Goal: Task Accomplishment & Management: Complete application form

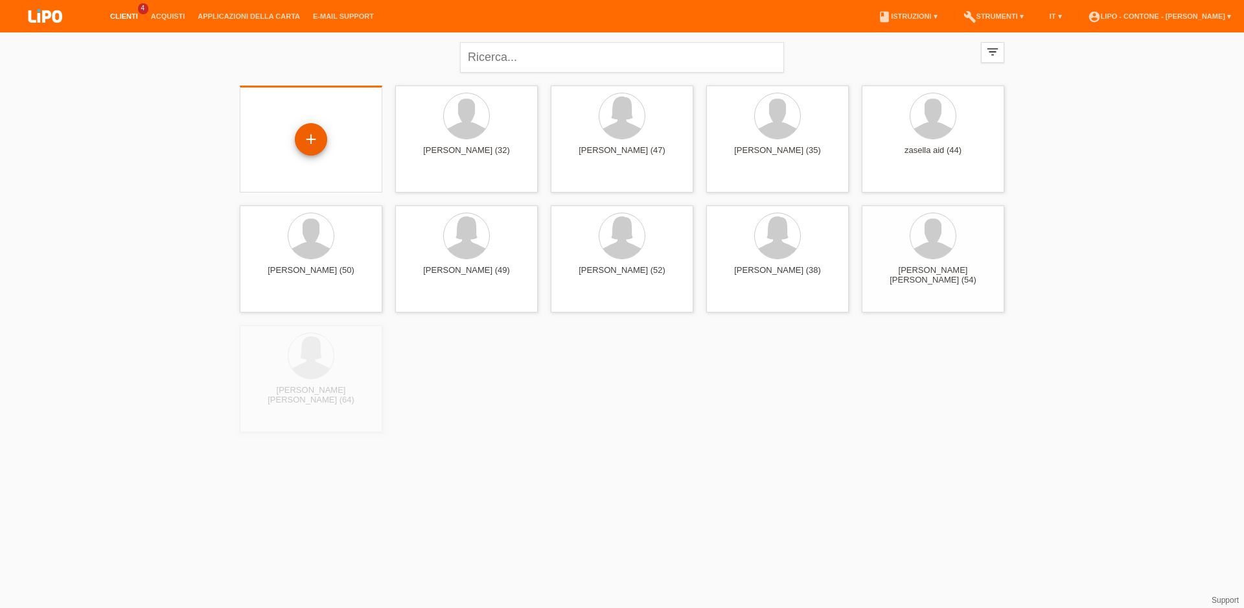
click at [317, 151] on div "+" at bounding box center [311, 139] width 32 height 32
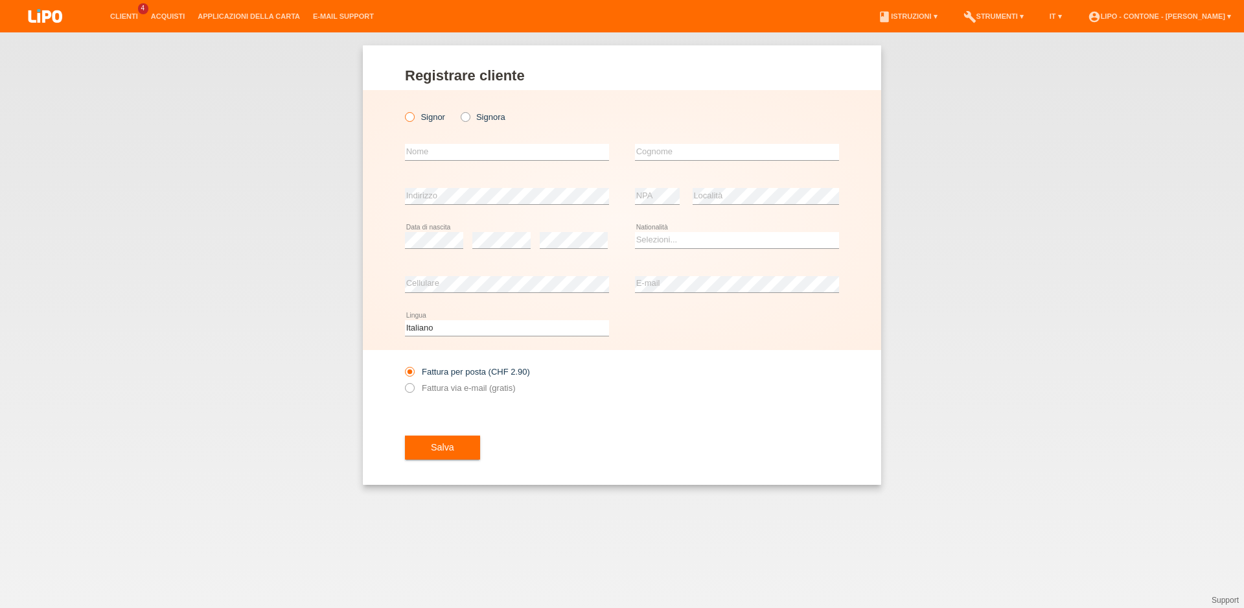
click at [416, 119] on label "Signor" at bounding box center [425, 117] width 40 height 10
click at [413, 119] on input "Signor" at bounding box center [409, 116] width 8 height 8
radio input "true"
click at [459, 148] on input "text" at bounding box center [507, 152] width 204 height 16
drag, startPoint x: 461, startPoint y: 161, endPoint x: 382, endPoint y: 156, distance: 79.8
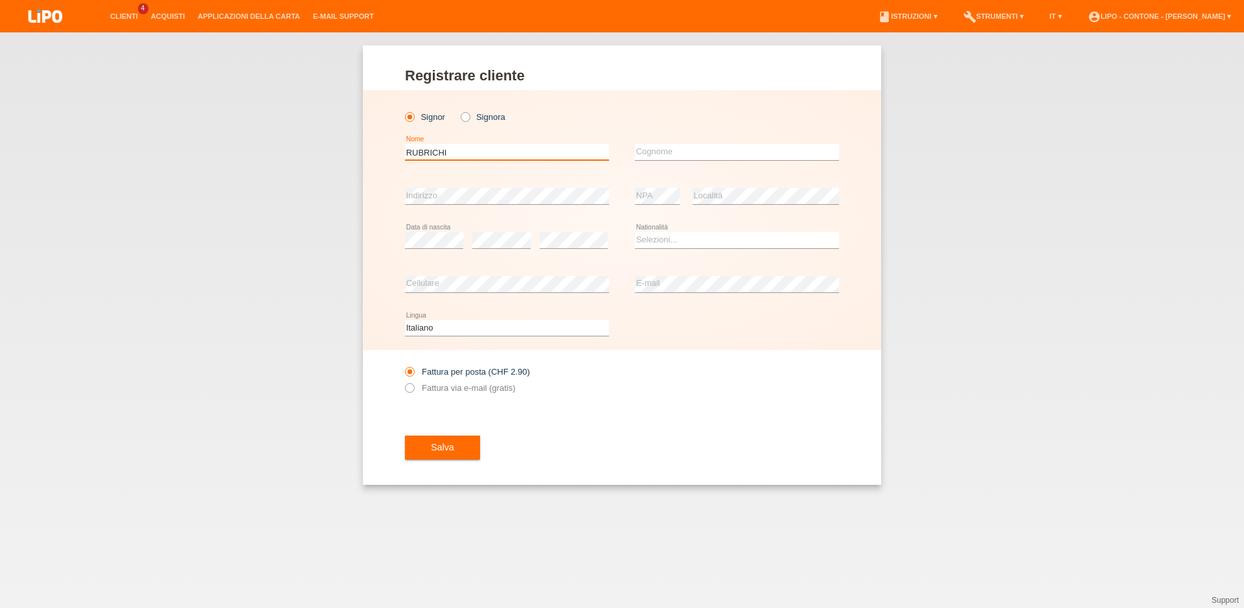
click at [405, 156] on input "RUBRICHI" at bounding box center [507, 152] width 204 height 16
type input "LUCA"
type input "RUBRICHI"
click at [424, 233] on div "error Data di nascita" at bounding box center [434, 240] width 58 height 44
click at [505, 251] on div "error" at bounding box center [501, 240] width 58 height 44
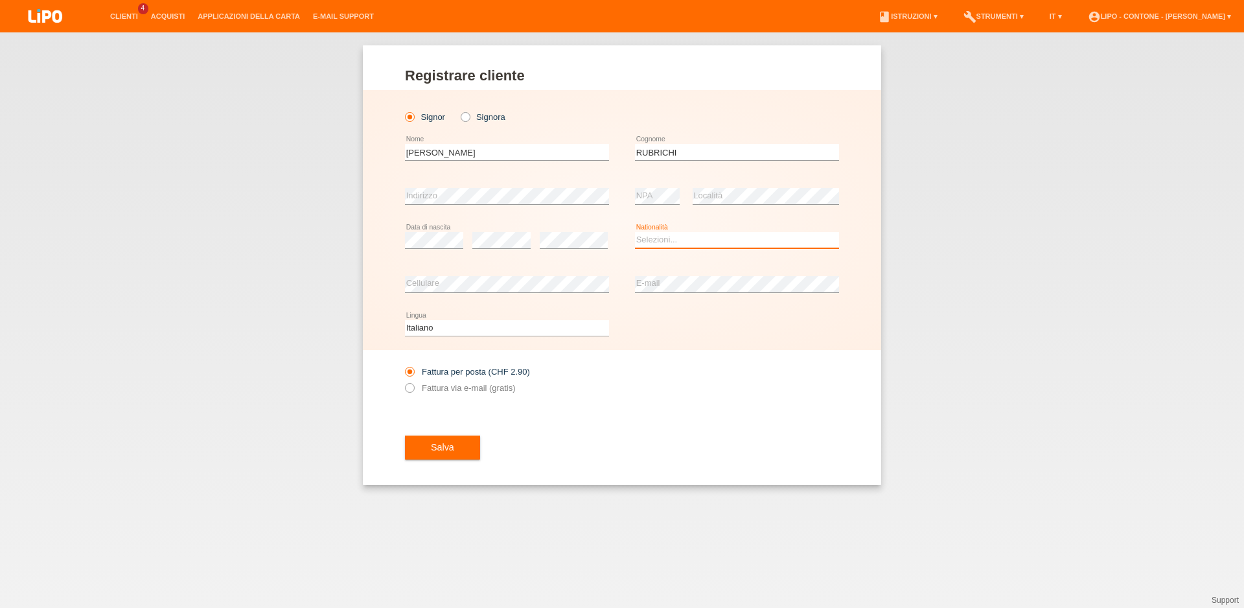
click at [635, 232] on select "Selezioni... Svizzera Austria Germania Liechtenstein ------------ Afghanistan A…" at bounding box center [737, 240] width 204 height 16
select select "CH"
click at [0, 0] on option "Svizzera" at bounding box center [0, 0] width 0 height 0
click at [443, 384] on div "Fattura per posta (CHF 2.90) Fattura via e-mail (gratis)" at bounding box center [507, 380] width 204 height 32
click at [445, 393] on label "Fattura via e-mail (gratis)" at bounding box center [460, 388] width 110 height 10
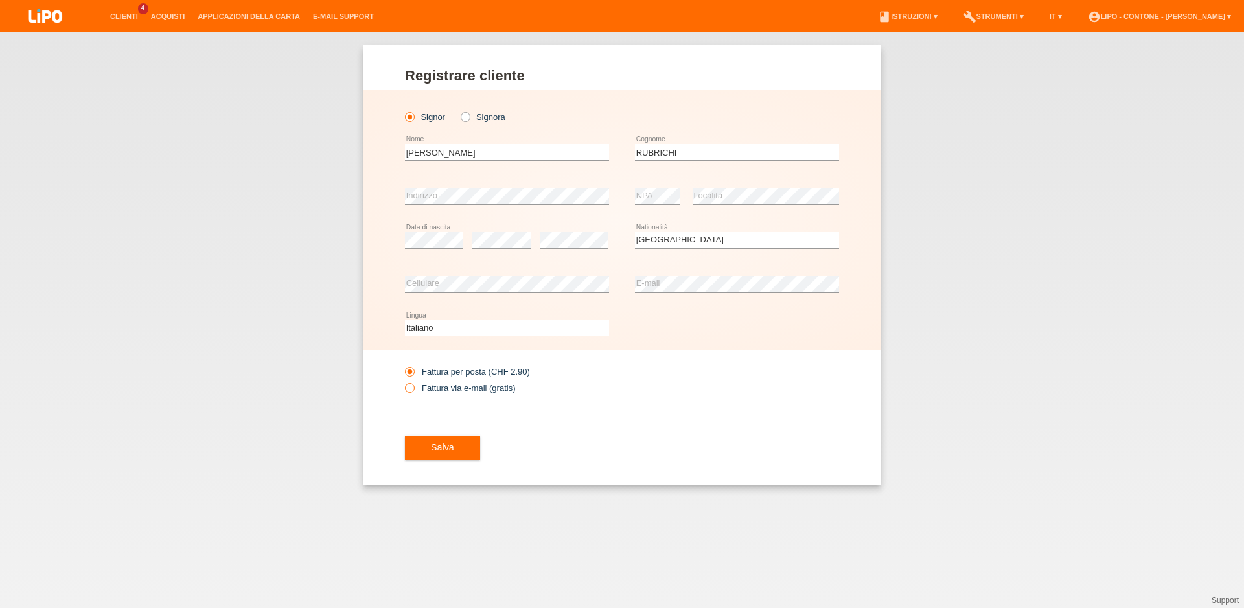
click at [413, 394] on input "Fattura via e-mail (gratis)" at bounding box center [409, 391] width 8 height 16
radio input "true"
click at [448, 441] on button "Salva" at bounding box center [442, 447] width 75 height 25
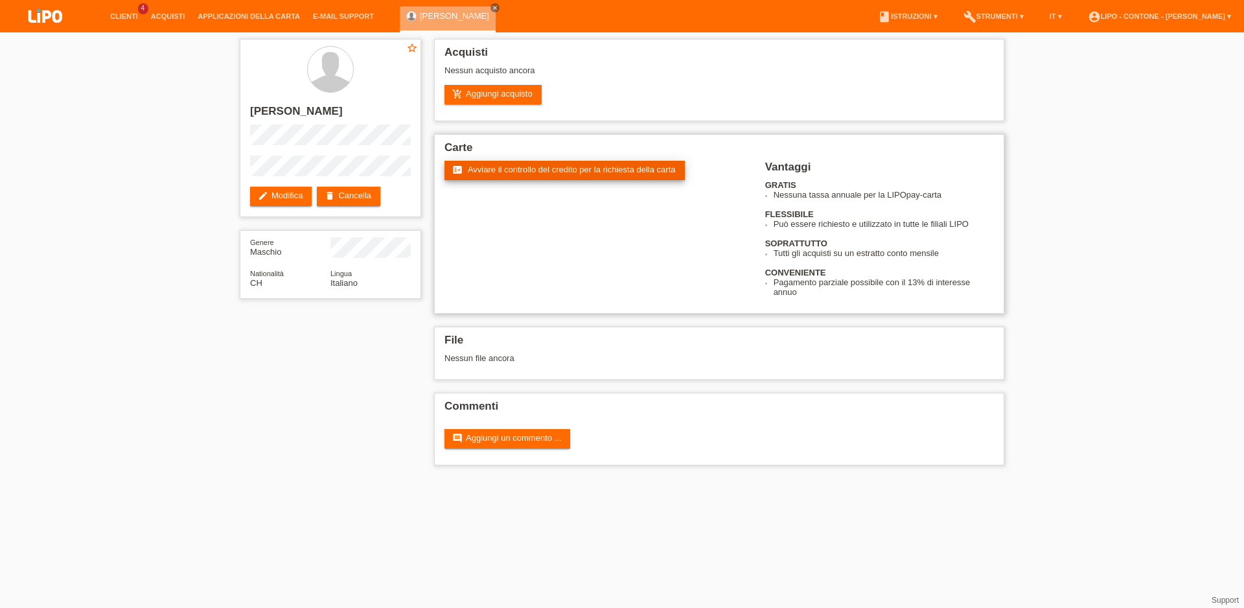
click at [541, 174] on span "Avviare il controllo del credito per la richiesta della carta" at bounding box center [572, 170] width 208 height 10
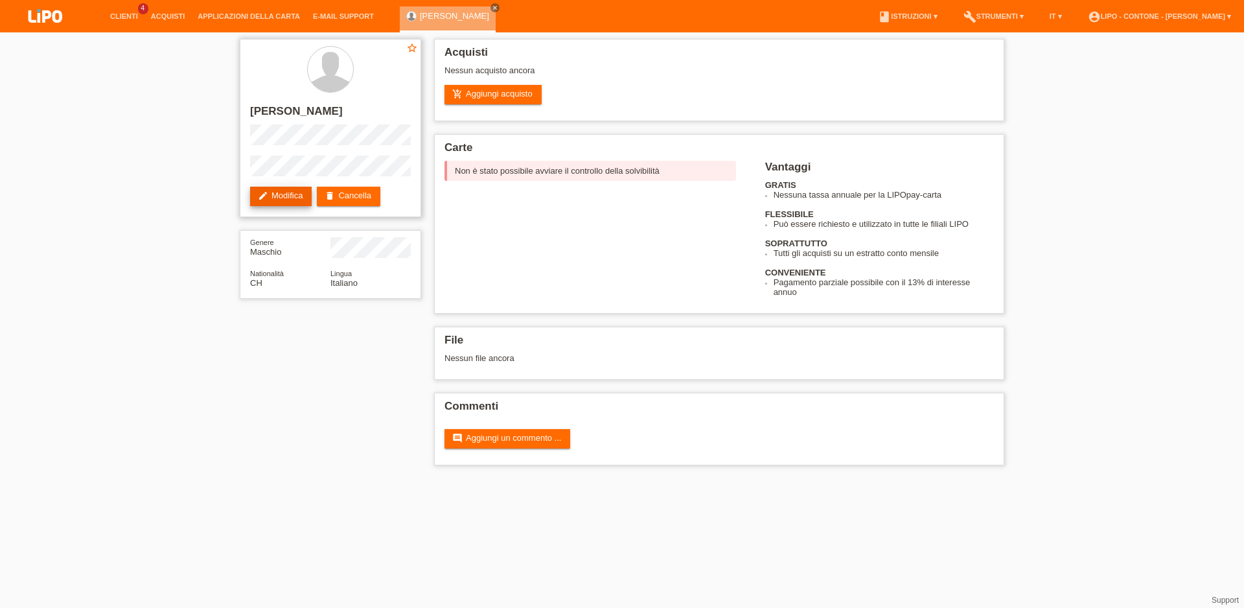
click at [286, 194] on link "edit Modifica" at bounding box center [281, 196] width 62 height 19
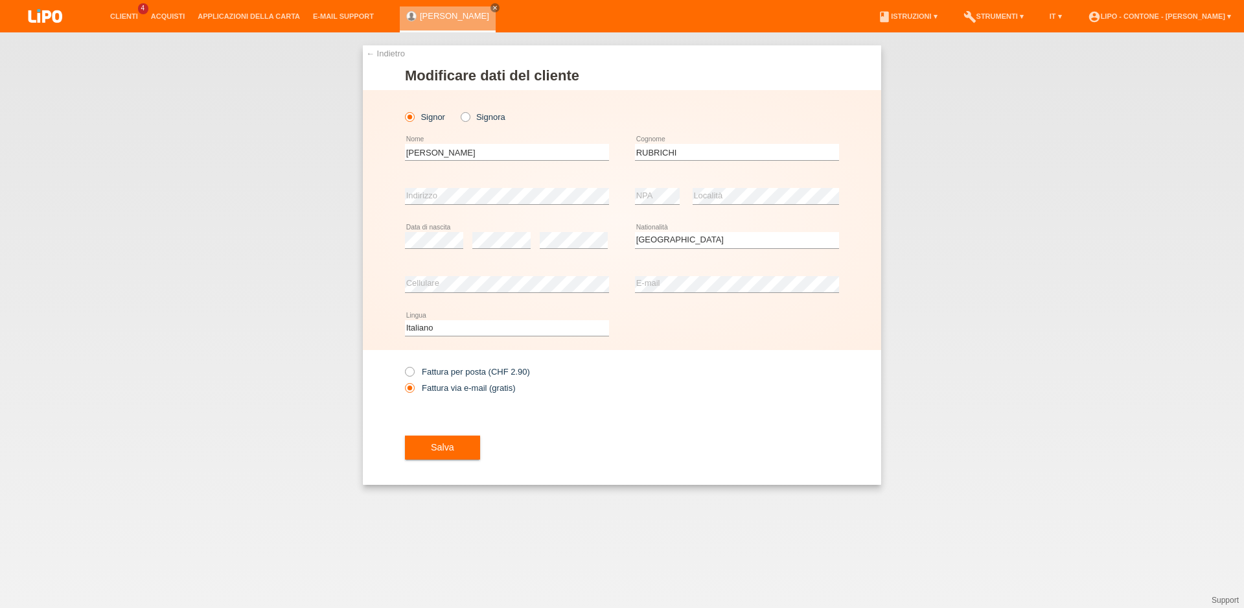
select select "CH"
click at [452, 455] on button "Salva" at bounding box center [442, 447] width 75 height 25
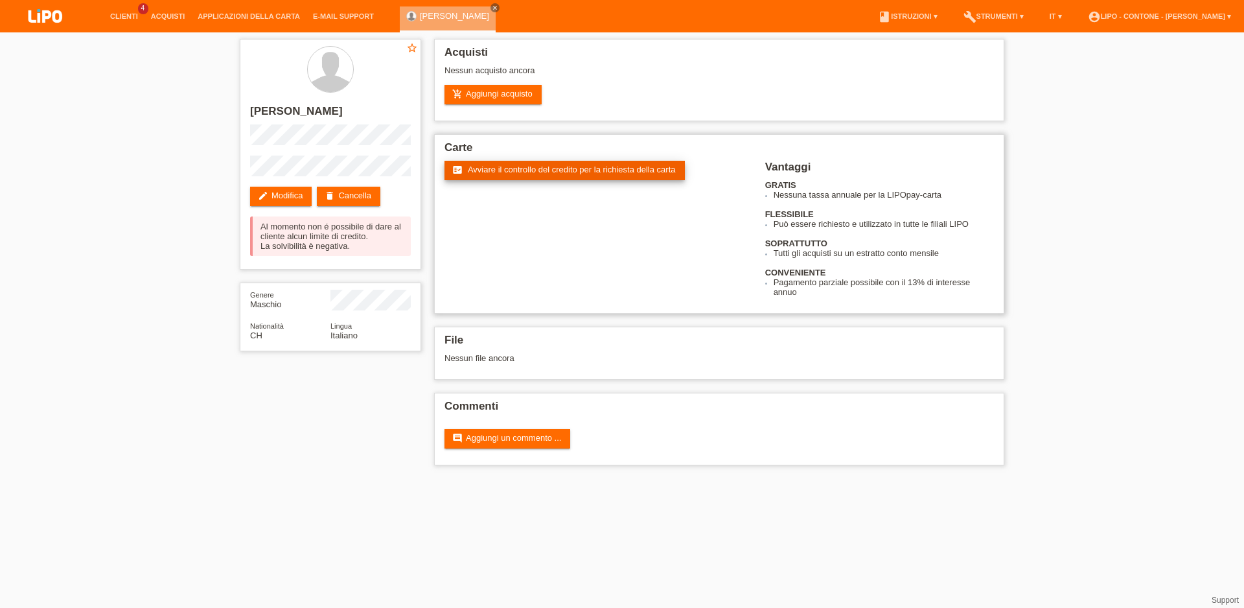
click at [483, 178] on link "fact_check Avviare il controllo del credito per la richiesta della carta" at bounding box center [565, 170] width 240 height 19
click at [124, 20] on link "Clienti" at bounding box center [124, 16] width 41 height 8
